Goal: Find specific page/section: Find specific page/section

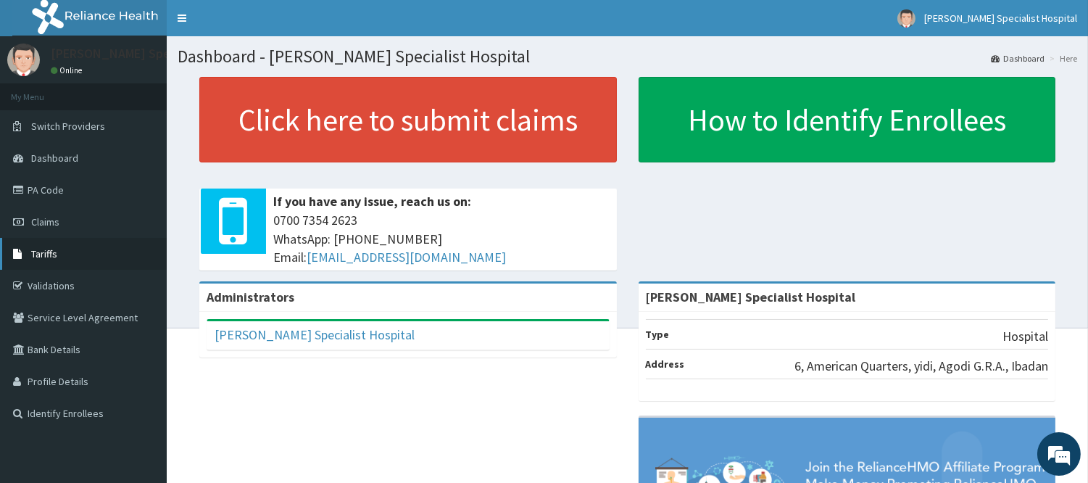
click at [55, 252] on span "Tariffs" at bounding box center [44, 253] width 26 height 13
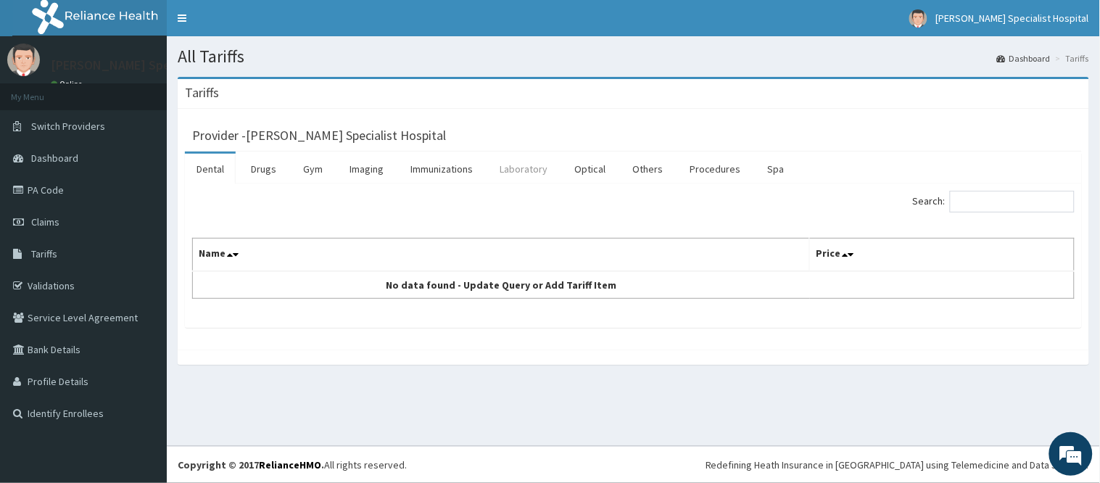
click at [518, 168] on link "Laboratory" at bounding box center [523, 169] width 71 height 30
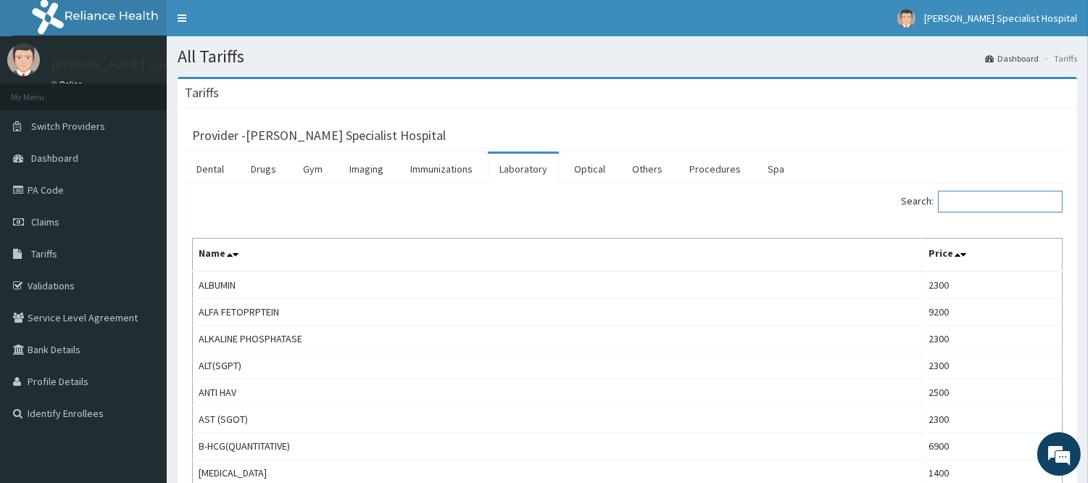
click at [977, 207] on input "Search:" at bounding box center [1000, 202] width 125 height 22
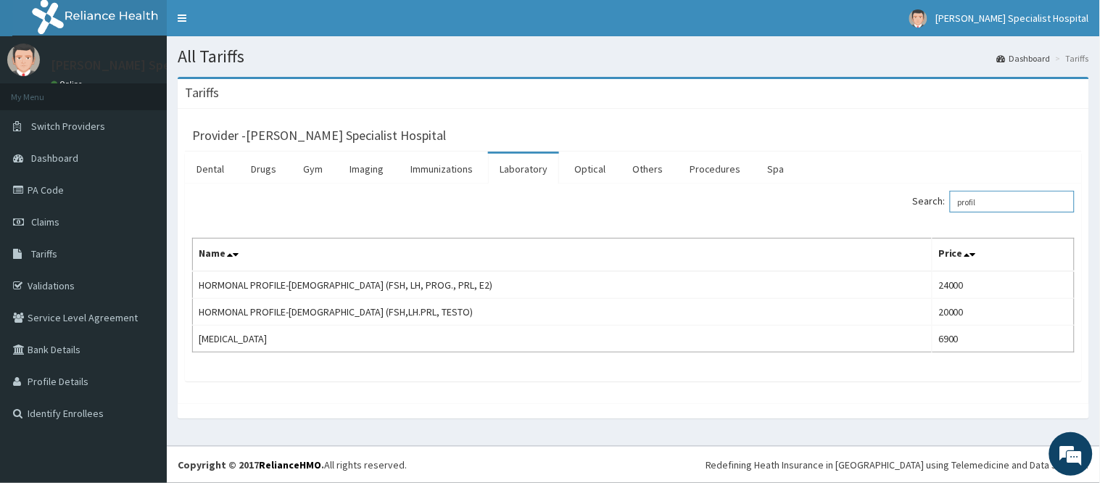
drag, startPoint x: 1018, startPoint y: 208, endPoint x: 940, endPoint y: 215, distance: 78.6
click at [940, 215] on div "Search: profil" at bounding box center [860, 203] width 431 height 25
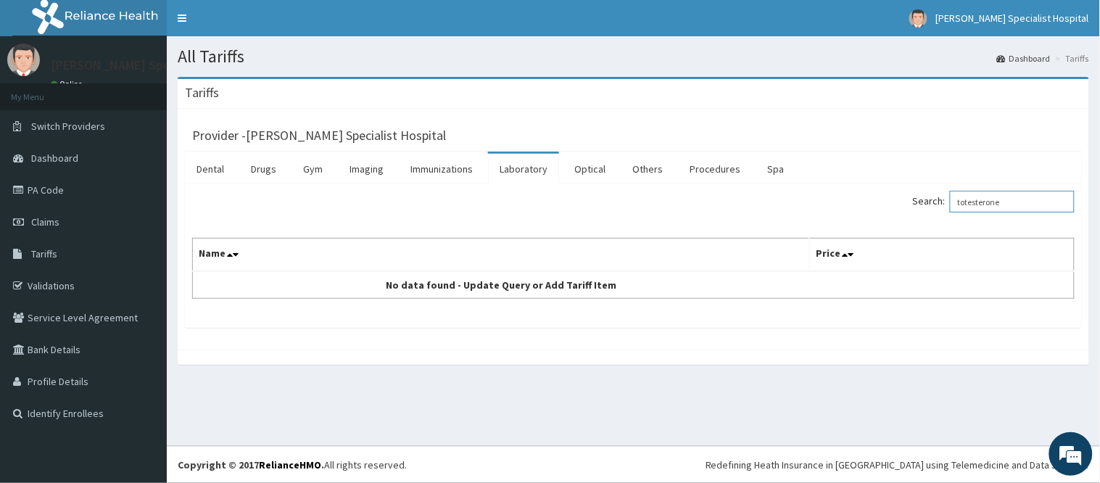
drag, startPoint x: 1017, startPoint y: 203, endPoint x: 958, endPoint y: 199, distance: 58.8
click at [958, 199] on label "Search: totesterone" at bounding box center [994, 202] width 162 height 22
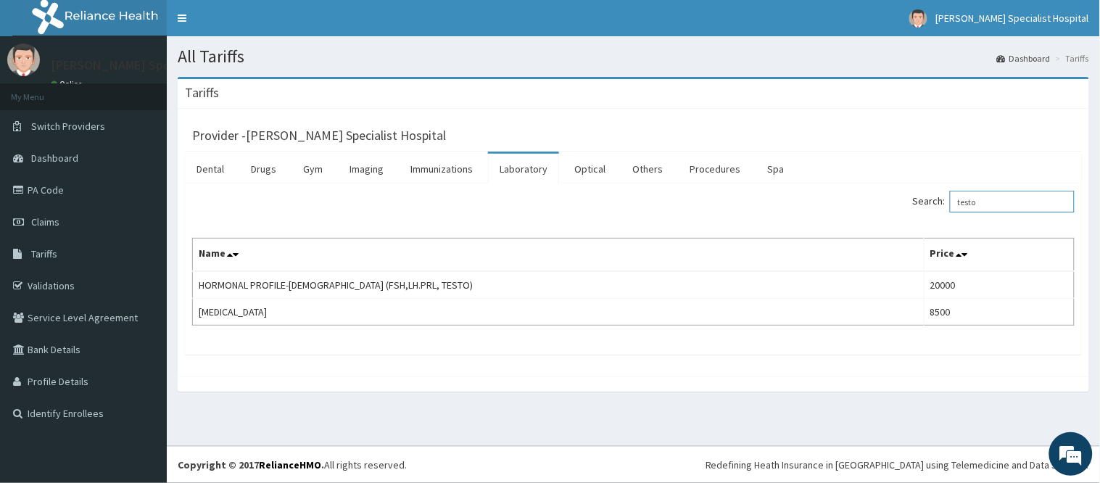
type input "testo"
click at [49, 189] on link "PA Code" at bounding box center [83, 190] width 167 height 32
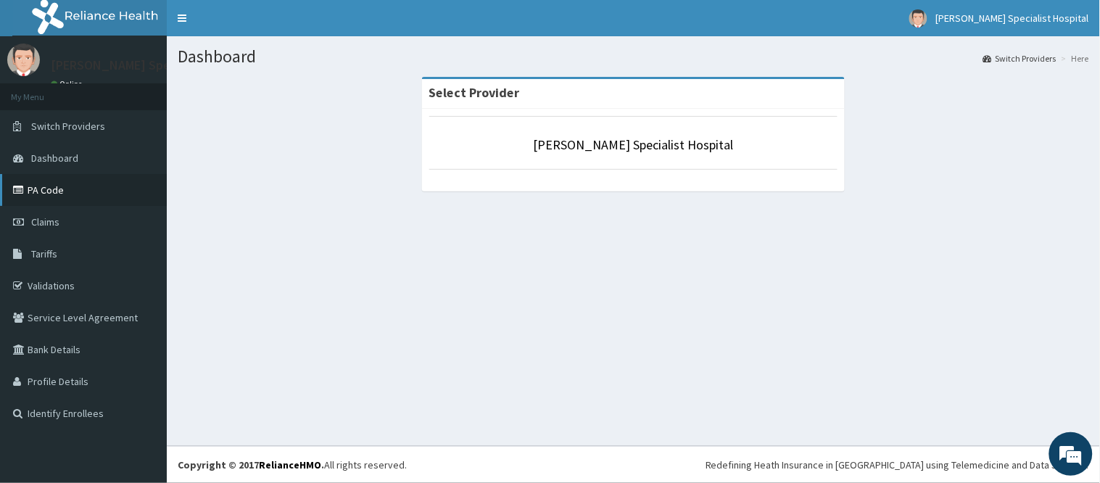
click at [67, 181] on link "PA Code" at bounding box center [83, 190] width 167 height 32
